Goal: Check status: Check status

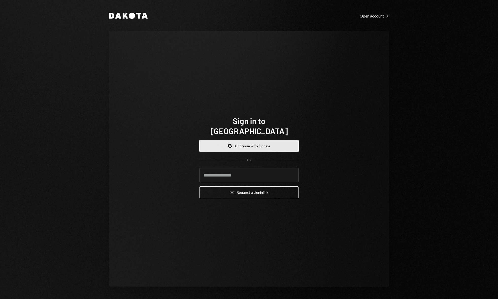
click at [257, 141] on button "Google Continue with Google" at bounding box center [249, 146] width 100 height 12
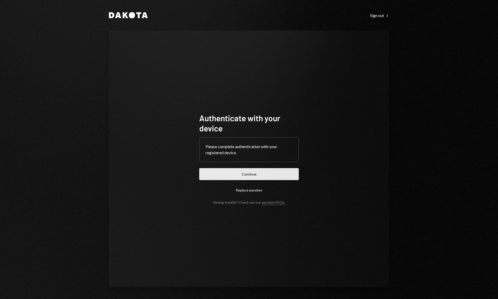
click at [277, 169] on button "Continue" at bounding box center [249, 174] width 100 height 12
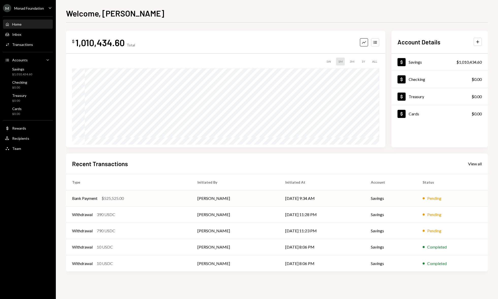
click at [141, 199] on div "Bank Payment $525,525.00" at bounding box center [128, 199] width 113 height 6
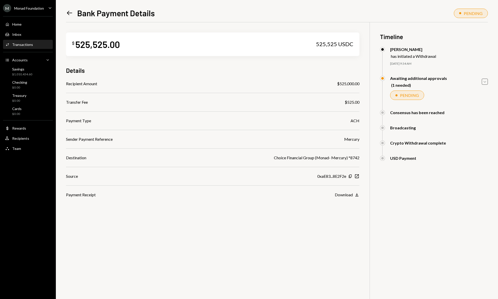
click at [484, 81] on icon "Caret Down" at bounding box center [485, 82] width 6 height 6
